Goal: Check status: Check status

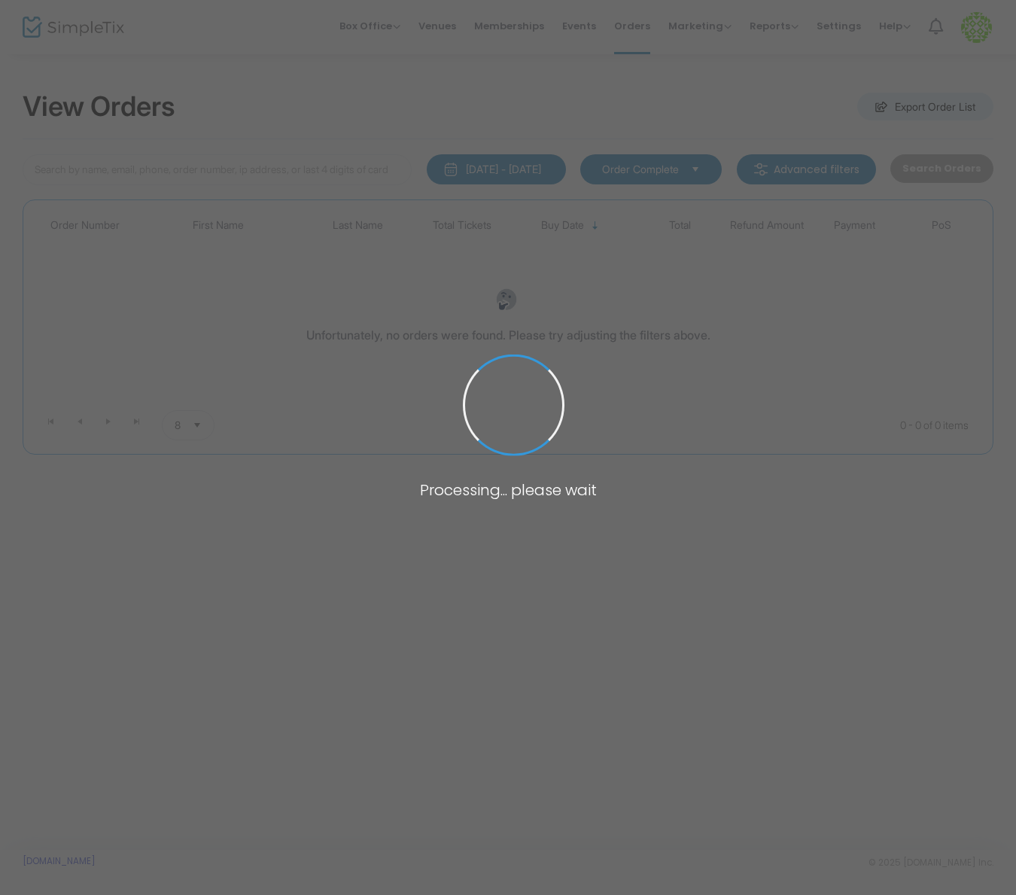
type input "H-FD046390-F"
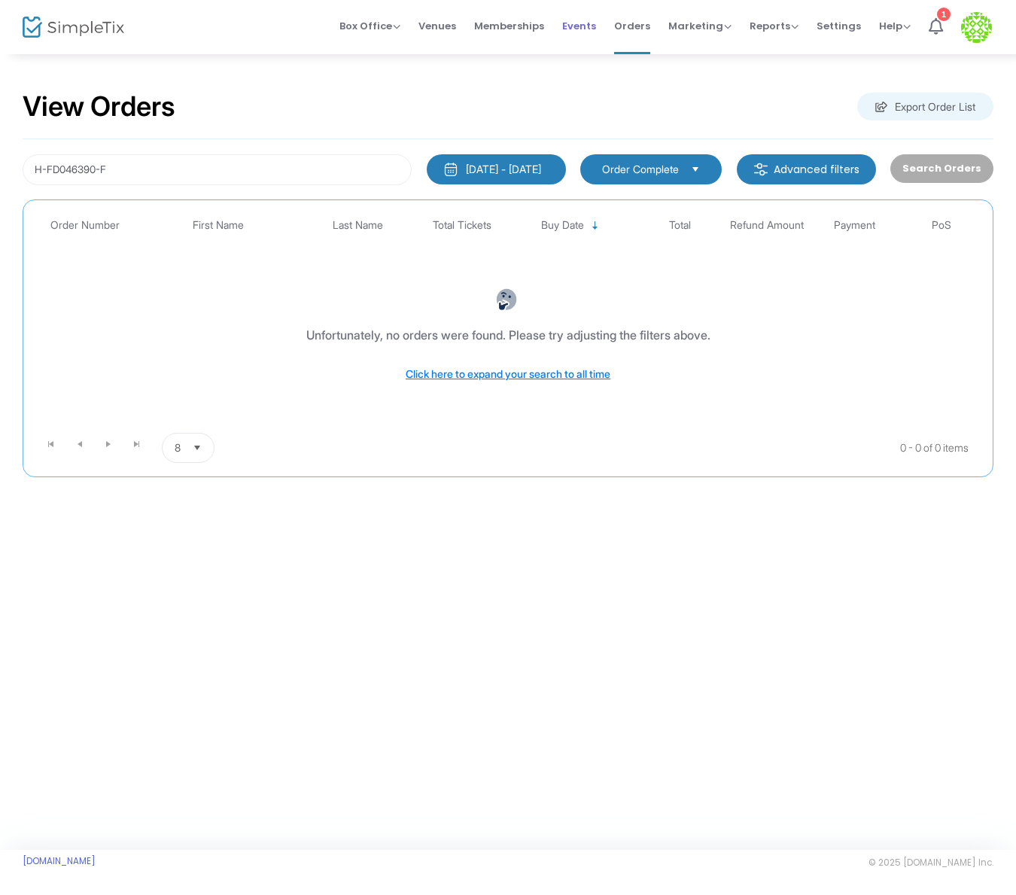
click at [593, 24] on span "Events" at bounding box center [579, 26] width 34 height 38
